Goal: Information Seeking & Learning: Find specific fact

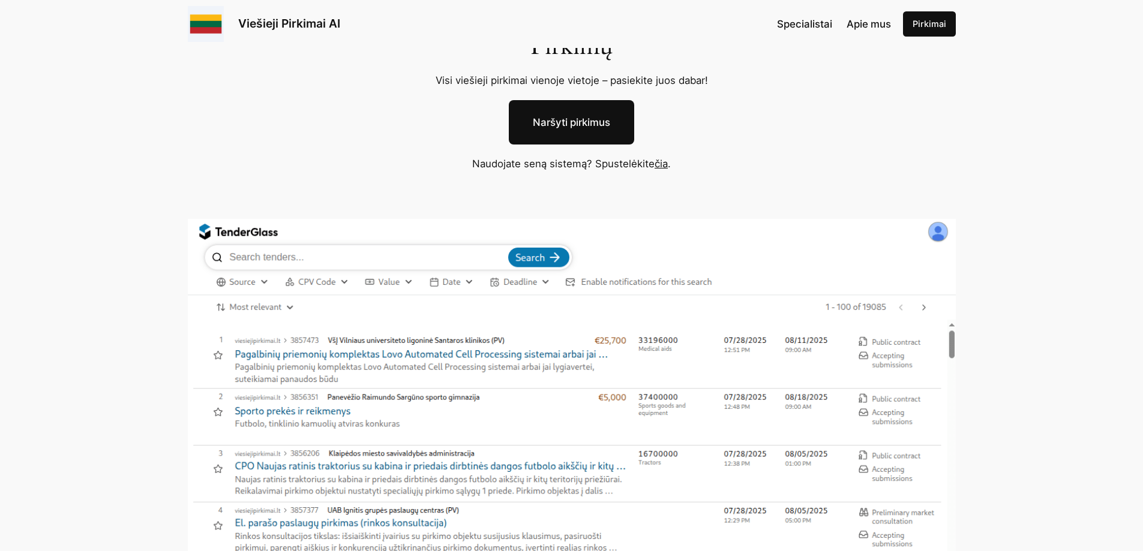
scroll to position [60, 0]
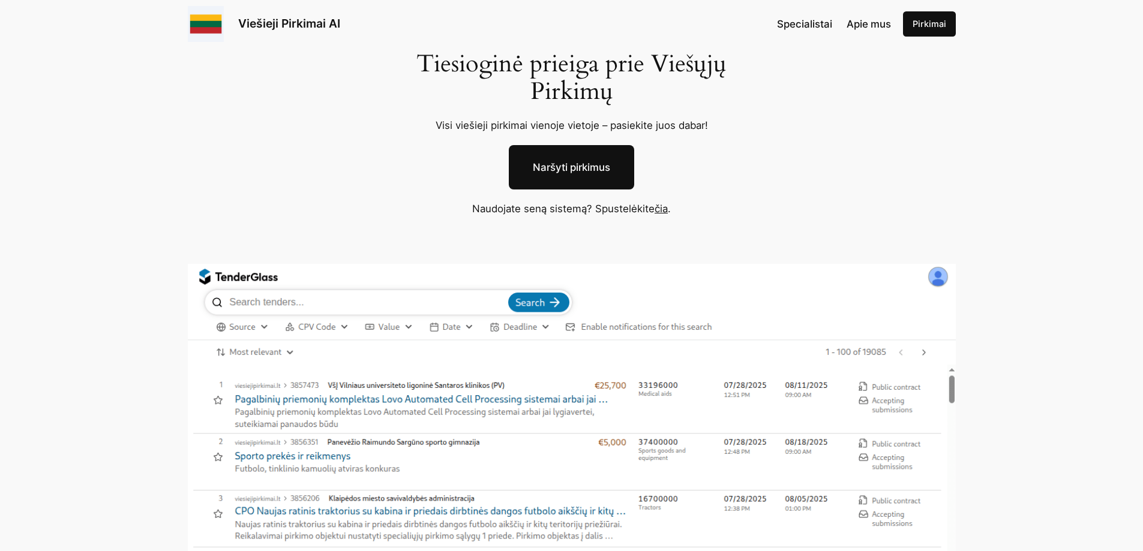
click at [660, 209] on link "čia" at bounding box center [660, 209] width 13 height 12
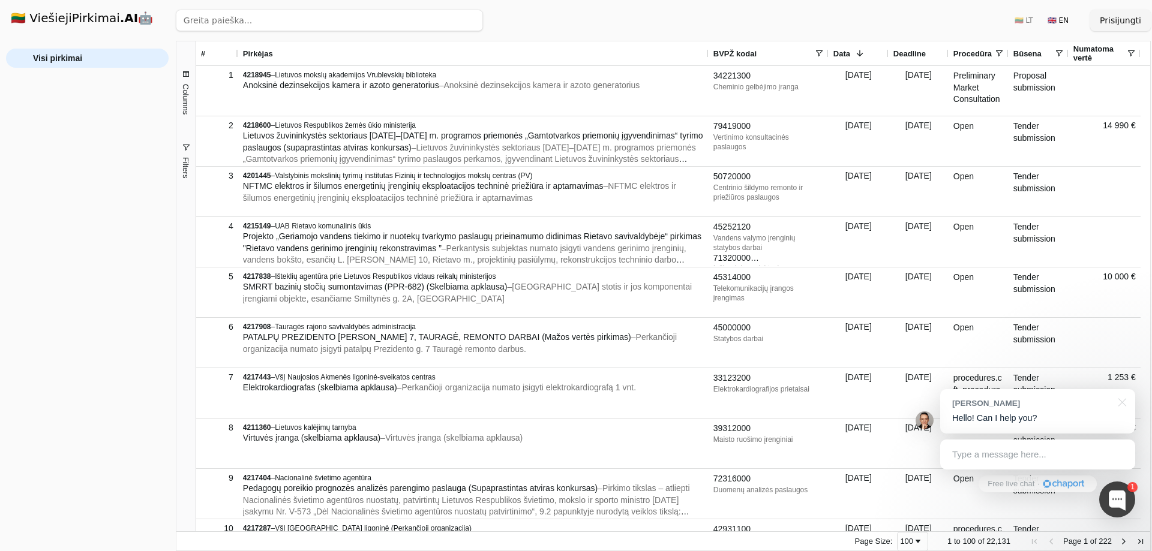
click at [253, 24] on input "search" at bounding box center [329, 21] width 307 height 22
type input "baldai"
click at [453, 17] on button "Ieškoti" at bounding box center [459, 21] width 47 height 22
